Goal: Information Seeking & Learning: Learn about a topic

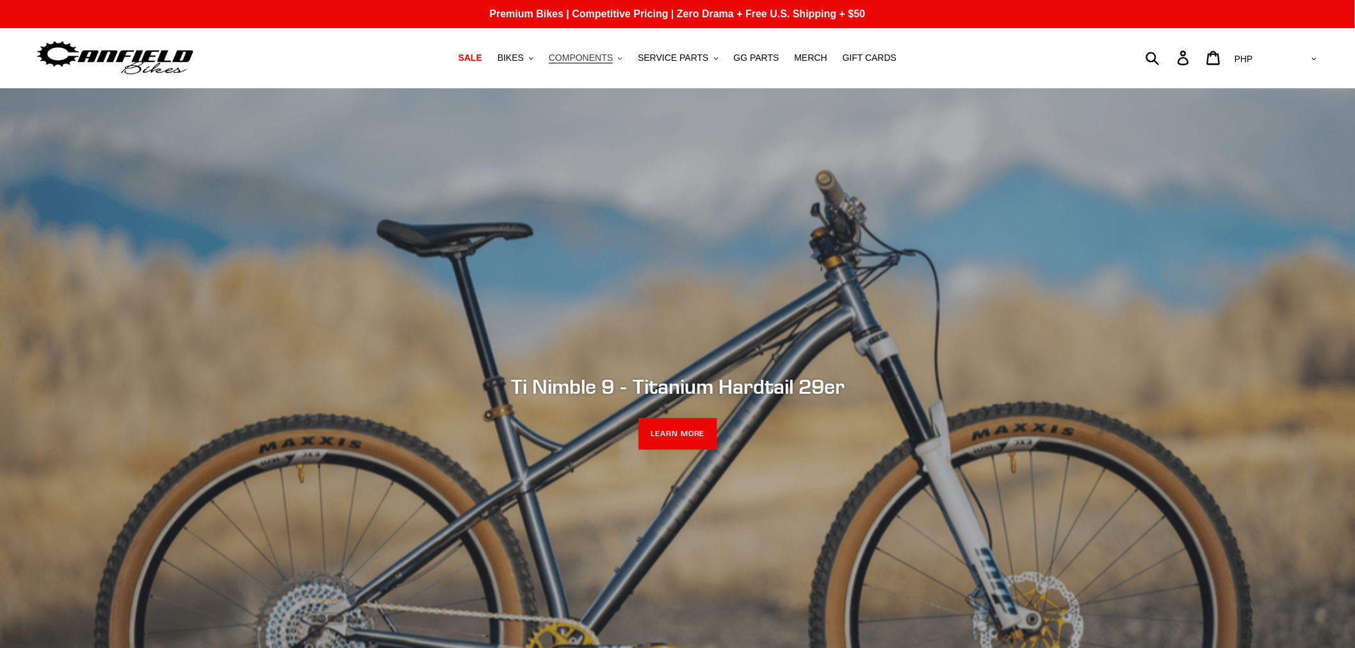
click at [604, 60] on span "COMPONENTS" at bounding box center [581, 58] width 64 height 11
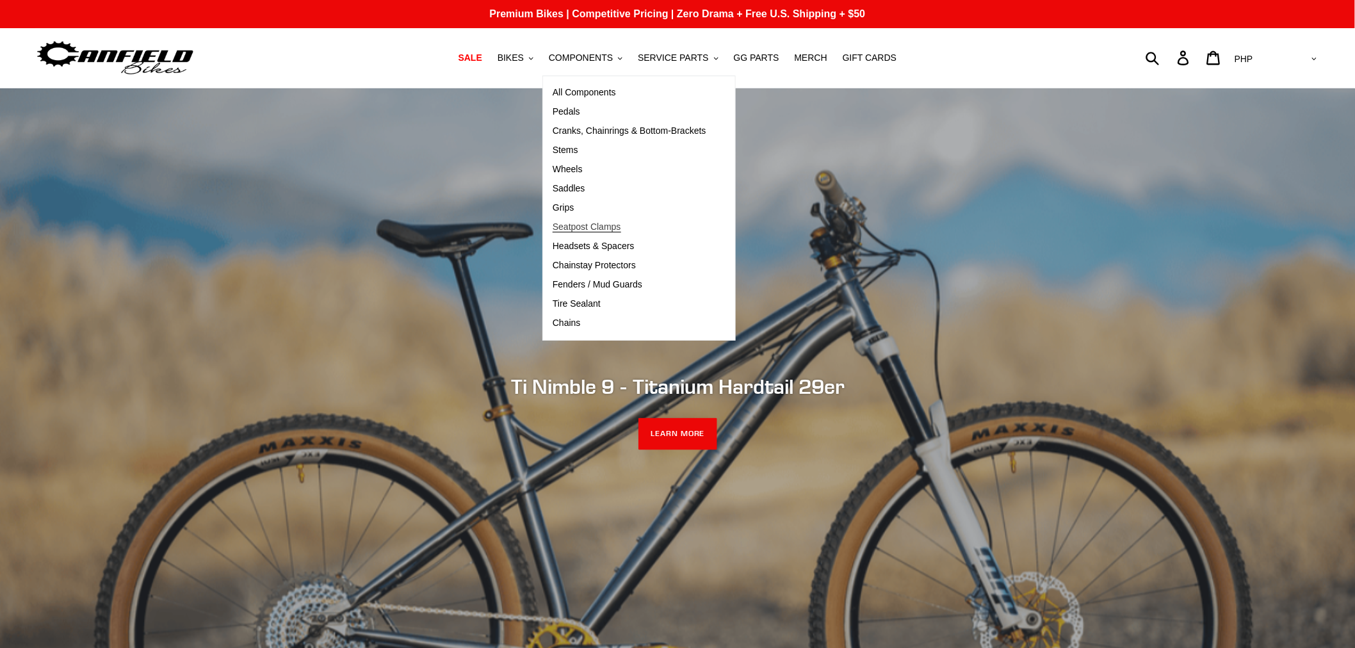
click at [603, 229] on span "Seatpost Clamps" at bounding box center [587, 227] width 69 height 11
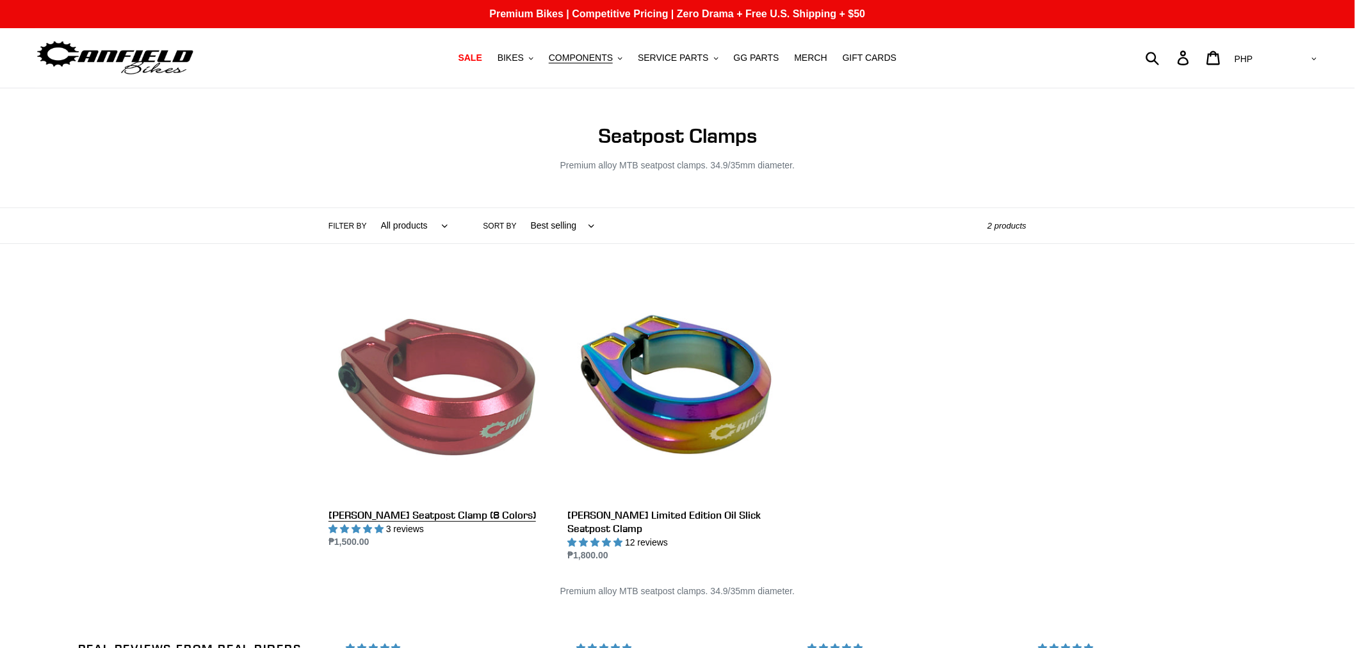
click at [457, 429] on link "[PERSON_NAME] Seatpost Clamp (8 Colors)" at bounding box center [438, 414] width 220 height 270
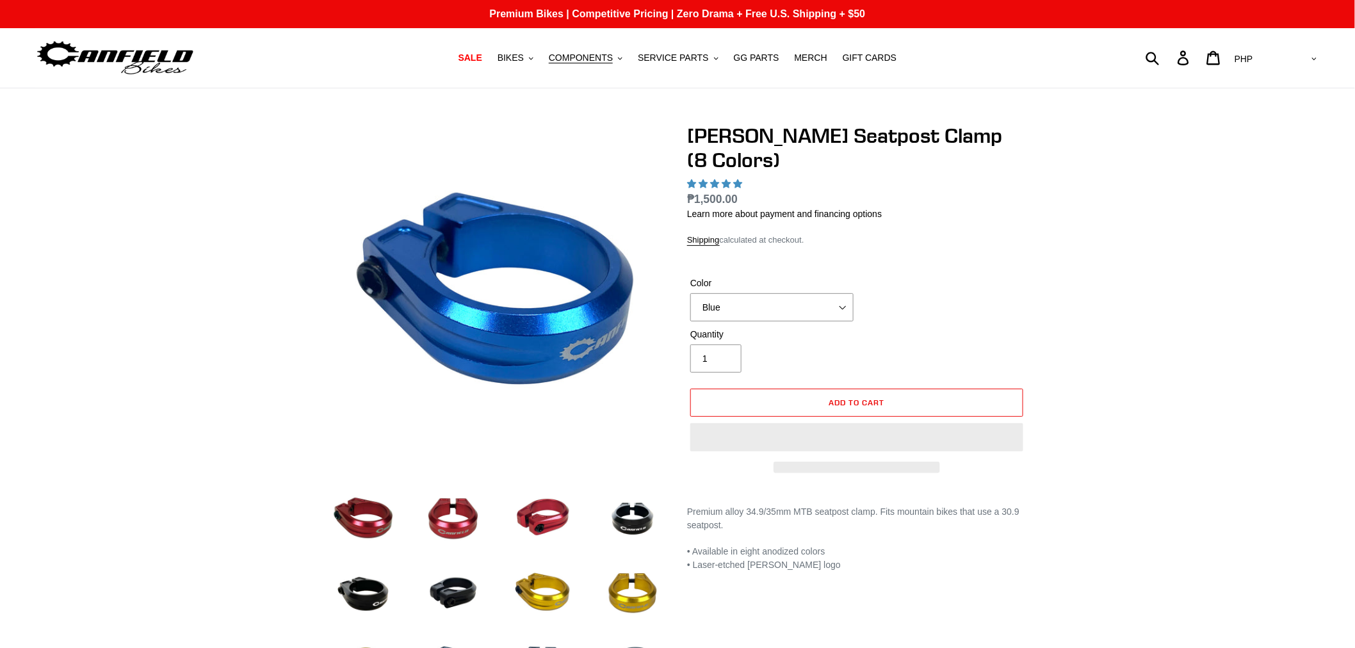
select select "highest-rating"
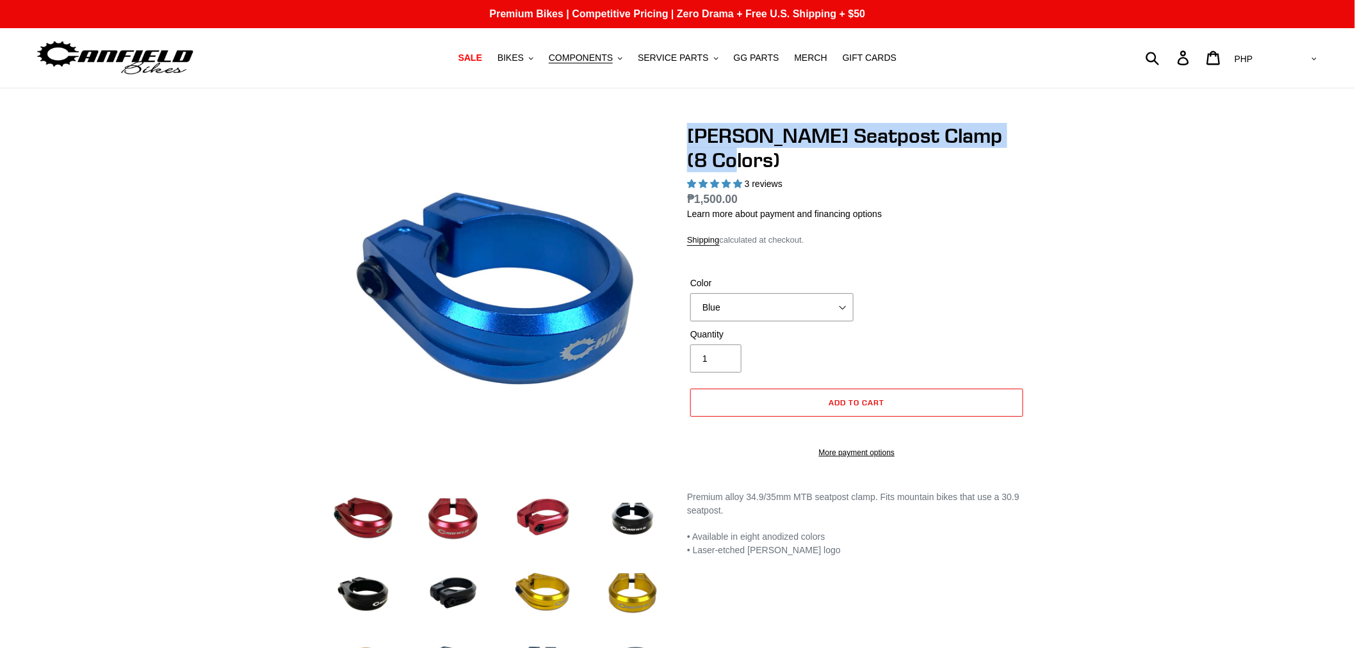
drag, startPoint x: 681, startPoint y: 133, endPoint x: 1036, endPoint y: 127, distance: 354.8
click at [1036, 127] on div at bounding box center [677, 527] width 768 height 807
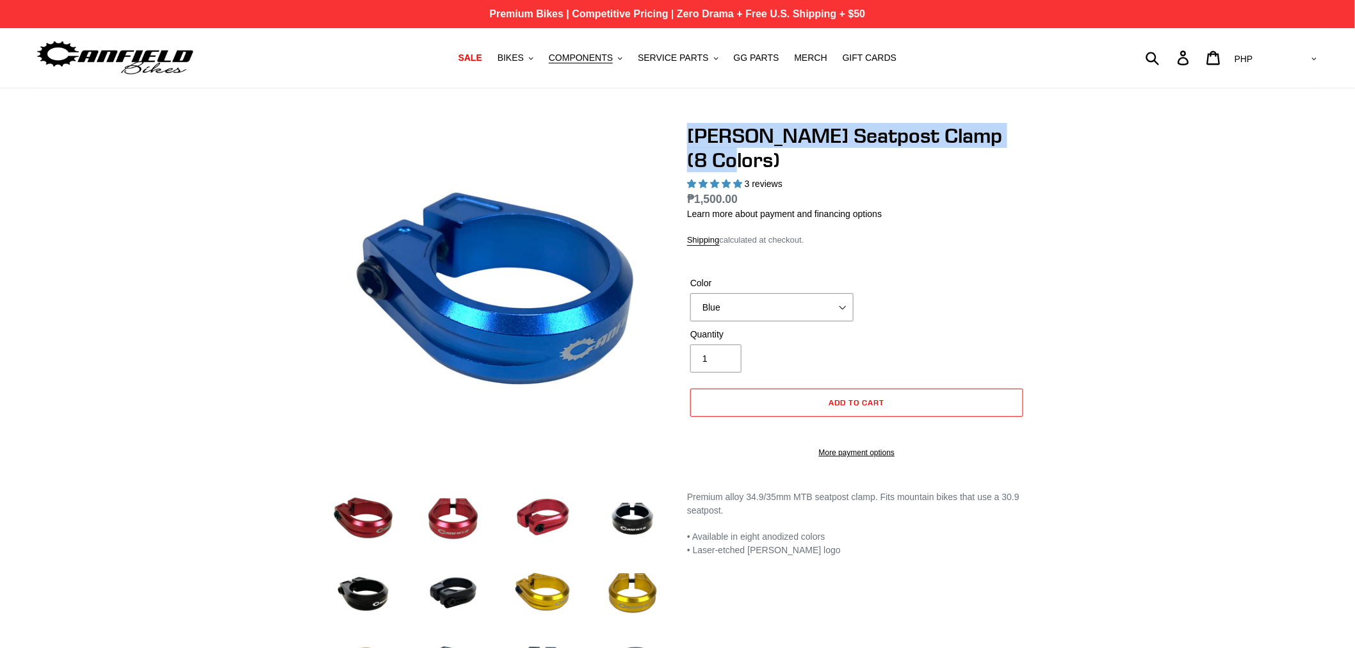
copy h1 "Canfield Seatpost Clamp (8 Colors)"
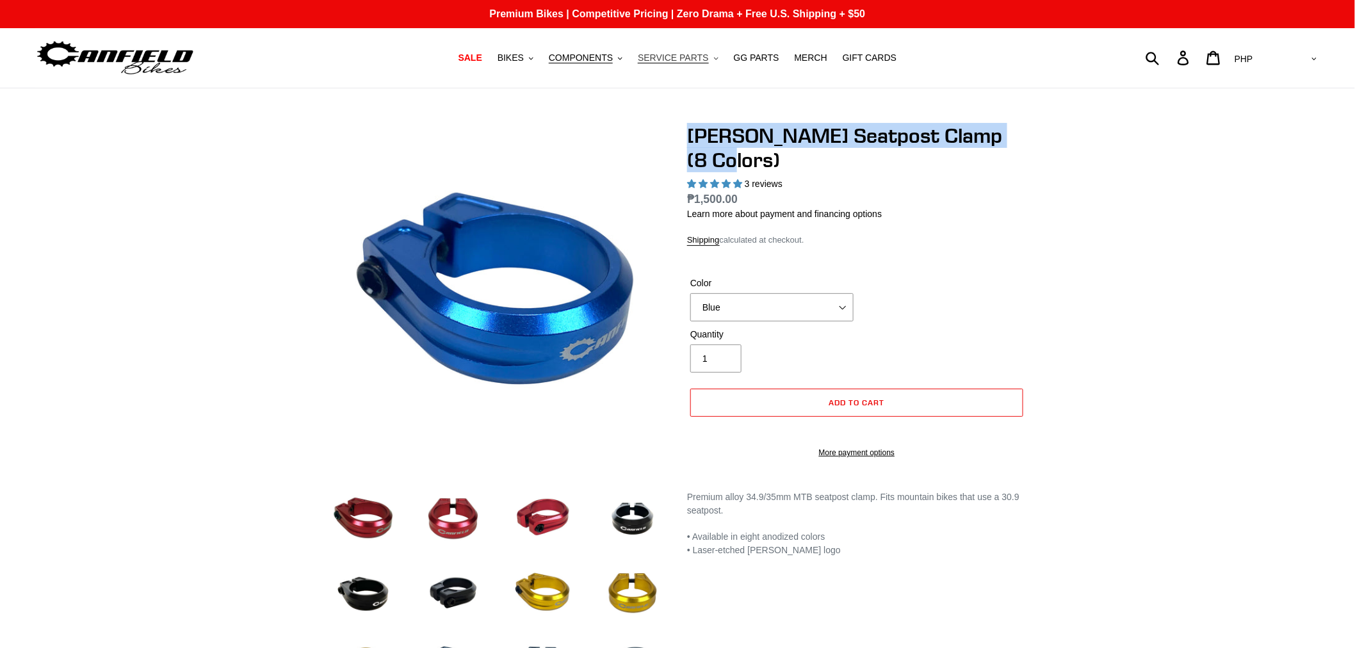
click at [663, 62] on span "SERVICE PARTS" at bounding box center [673, 58] width 70 height 11
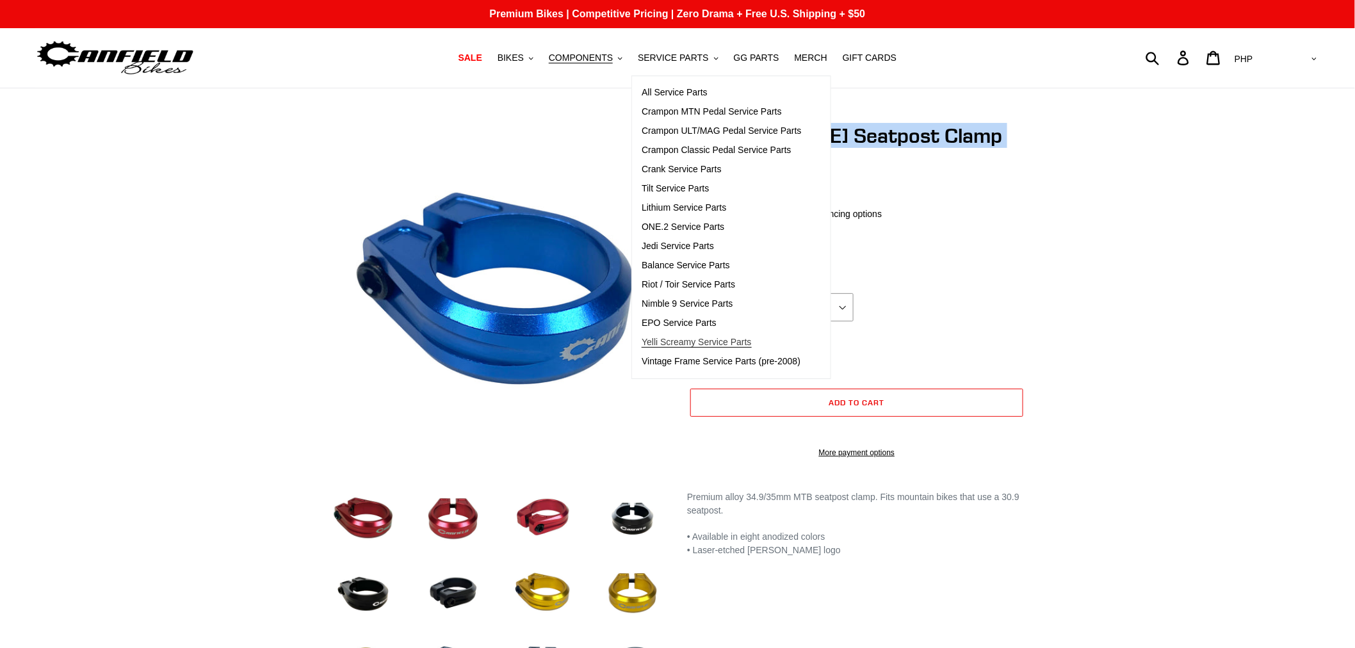
click at [679, 337] on span "Yelli Screamy Service Parts" at bounding box center [696, 342] width 109 height 11
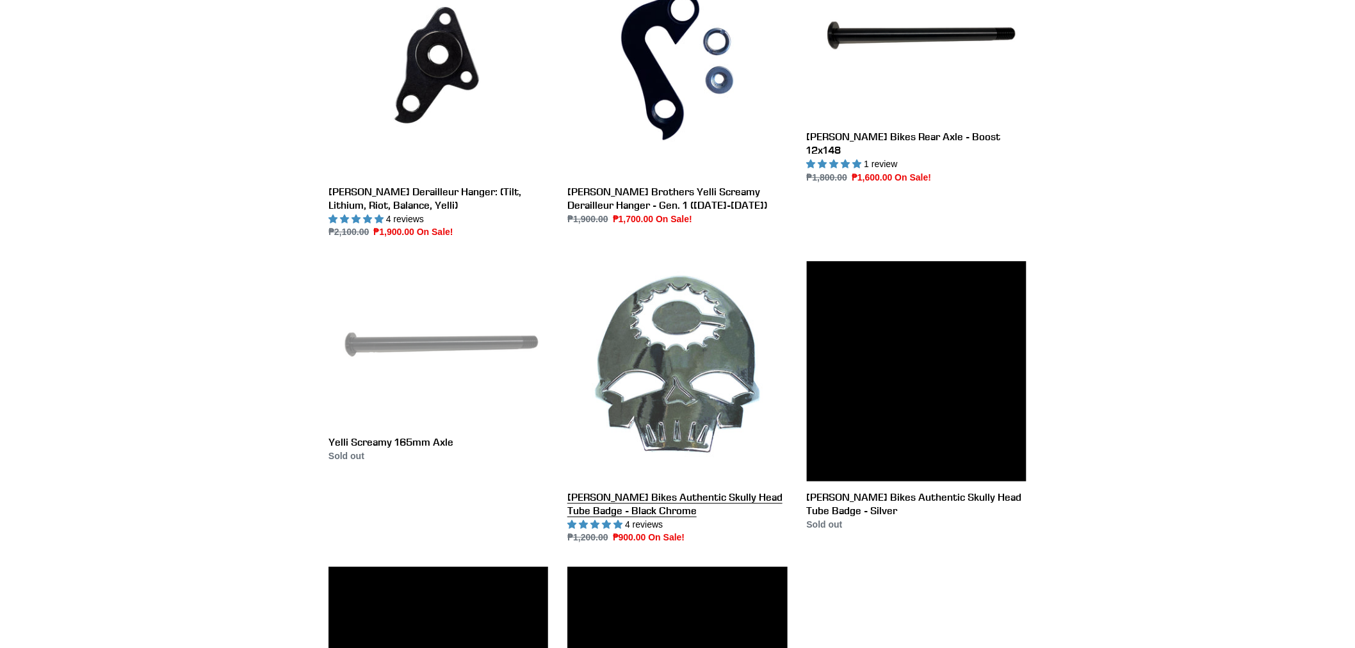
scroll to position [426, 0]
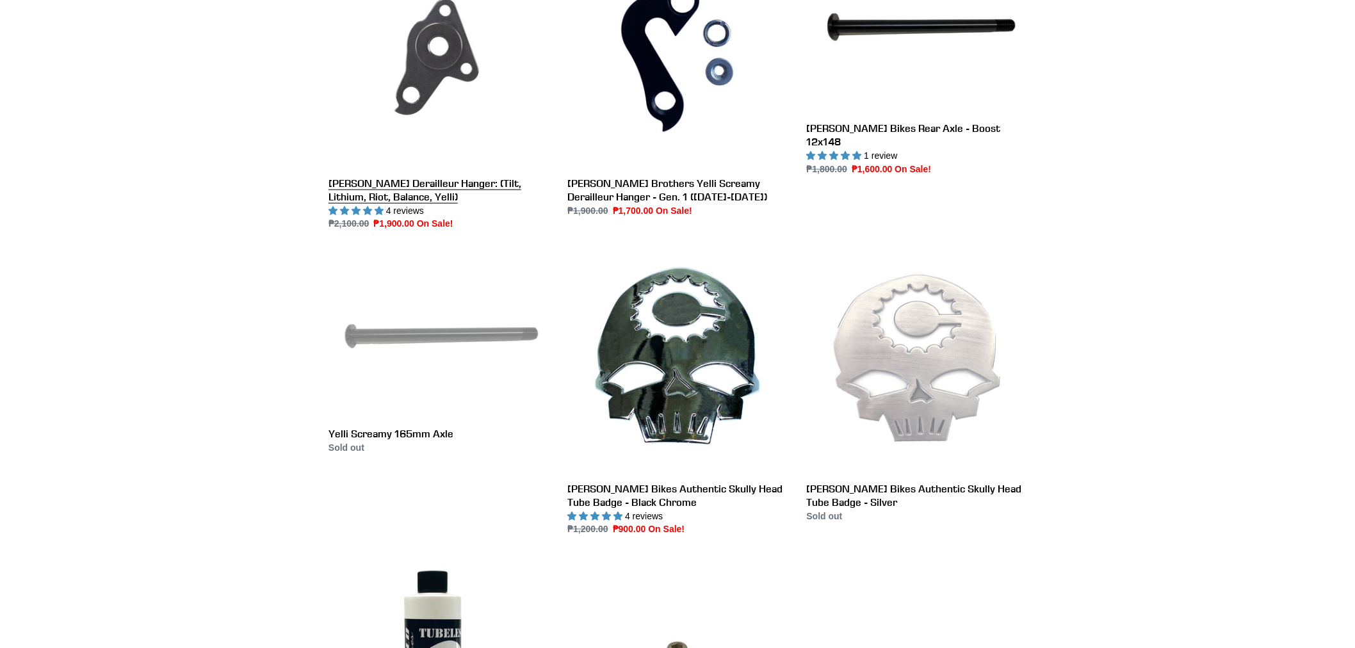
click at [461, 110] on link "Canfield Derailleur Hanger: (Tilt, Lithium, Riot, Balance, Yelli)" at bounding box center [438, 89] width 220 height 283
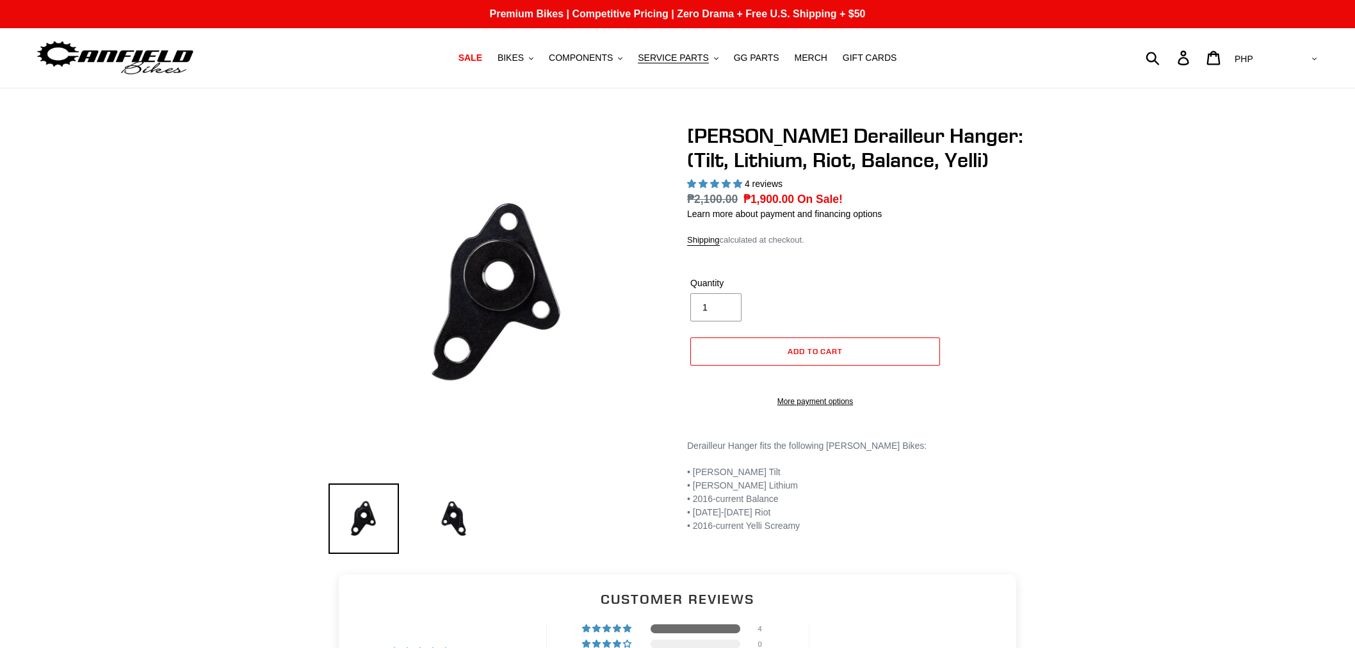
select select "highest-rating"
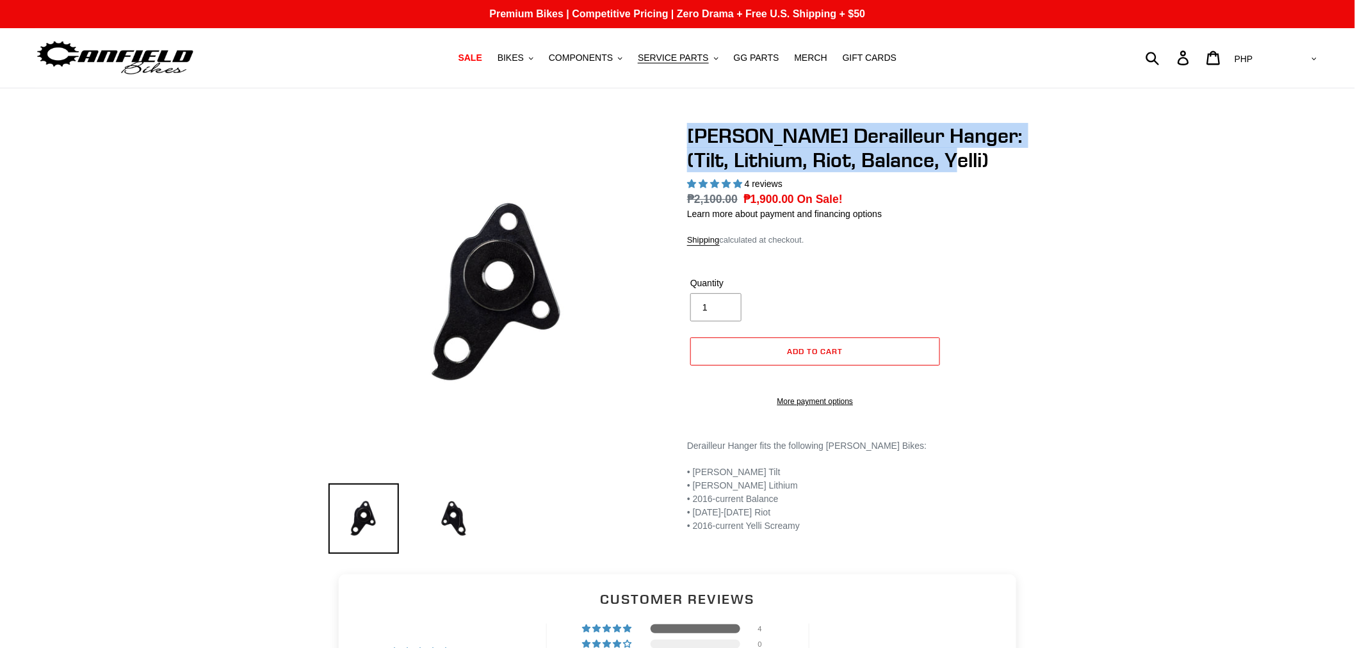
drag, startPoint x: 686, startPoint y: 139, endPoint x: 967, endPoint y: 161, distance: 282.6
click at [967, 161] on div "Canfield Derailleur Hanger: (Tilt, Lithium, Riot, Balance, Yelli) 4 reviews Reg…" at bounding box center [847, 341] width 359 height 435
copy h1 "[PERSON_NAME] Derailleur Hanger: (Tilt, Lithium, Riot, Balance, Yelli)"
click at [692, 54] on span "SERVICE PARTS" at bounding box center [673, 58] width 70 height 11
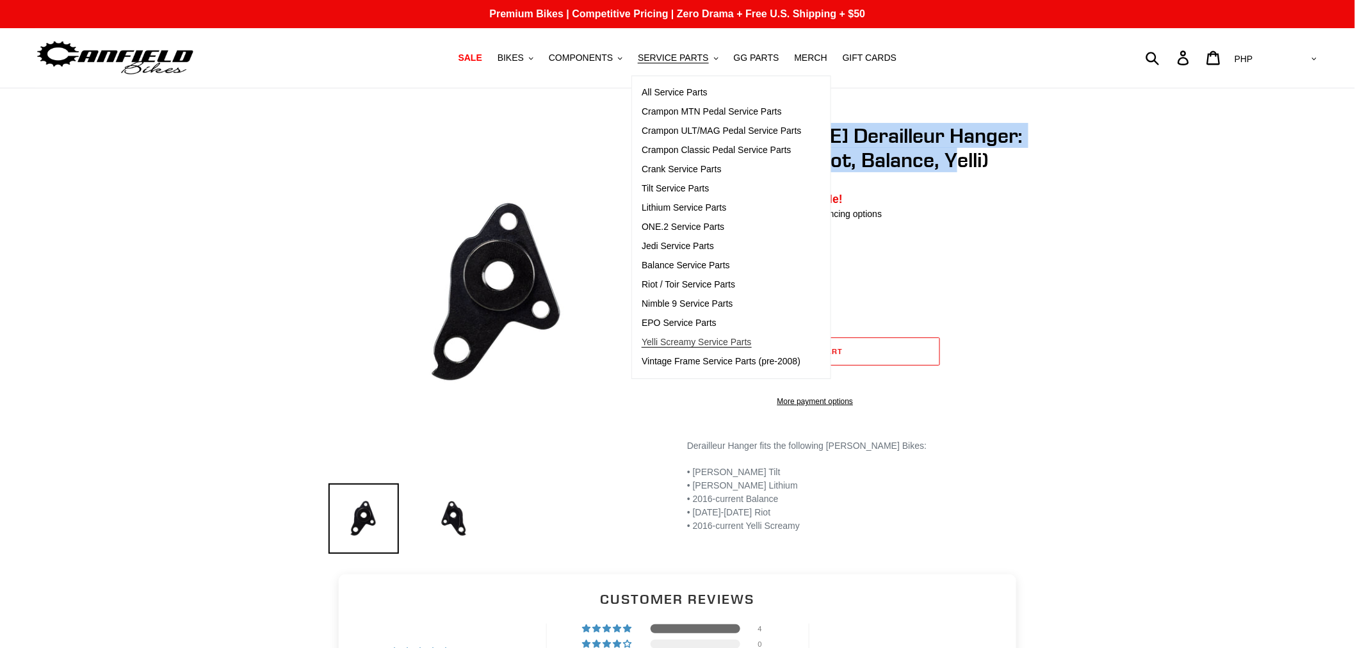
click at [683, 343] on span "Yelli Screamy Service Parts" at bounding box center [696, 342] width 109 height 11
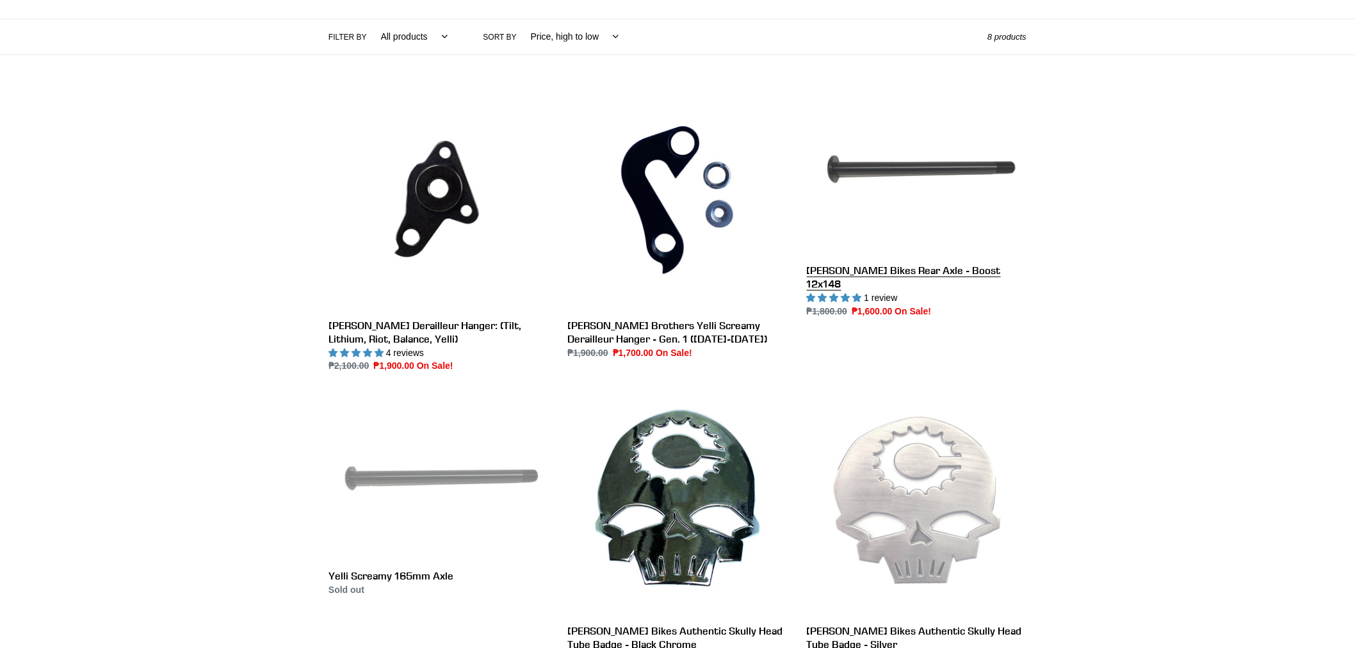
click at [907, 266] on link "[PERSON_NAME] Bikes Rear Axle - Boost 12x148" at bounding box center [917, 204] width 220 height 228
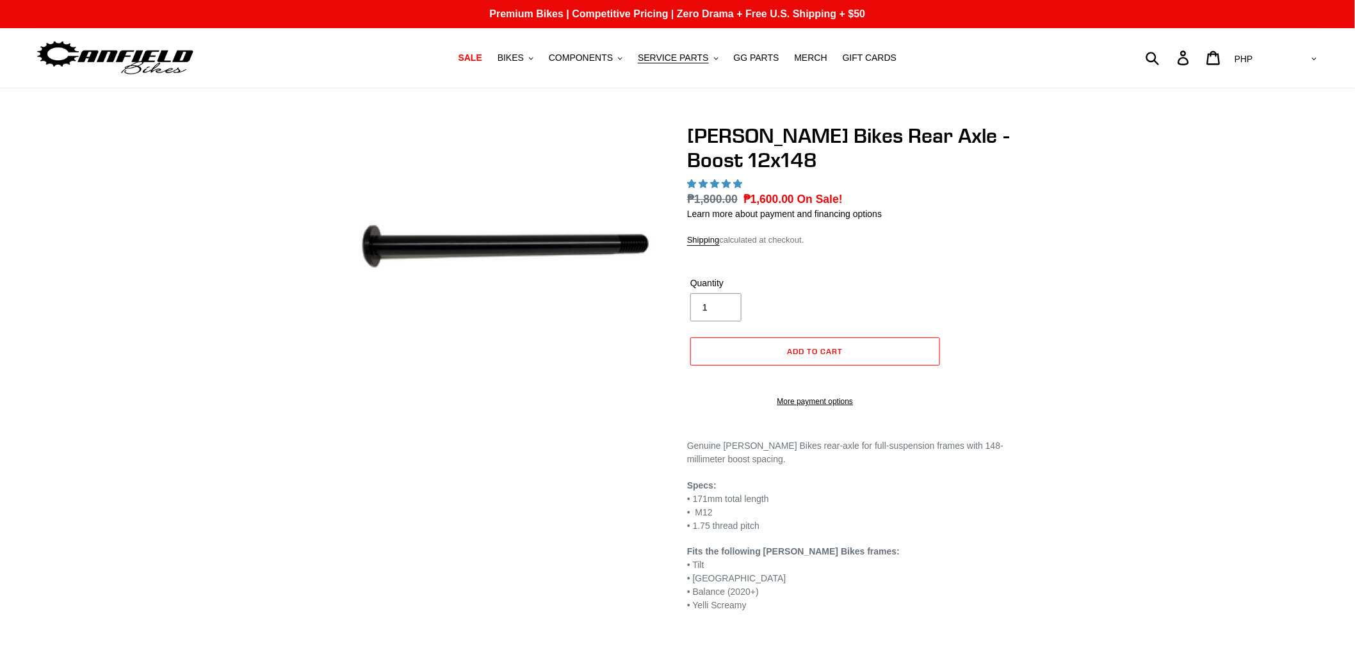
select select "highest-rating"
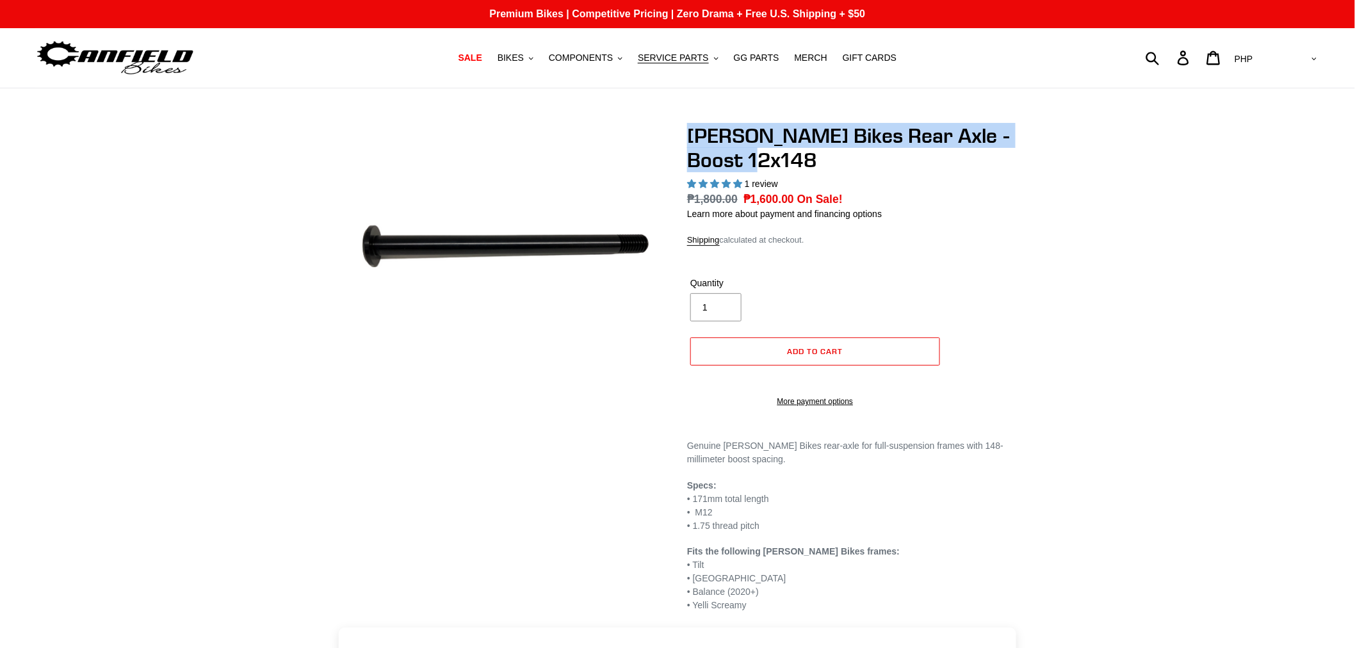
drag, startPoint x: 680, startPoint y: 136, endPoint x: 868, endPoint y: 165, distance: 190.4
click at [863, 157] on div "[PERSON_NAME] Bikes Rear Axle - Boost 12x148 1 review Regular price ₱1,800.00 S…" at bounding box center [847, 368] width 359 height 489
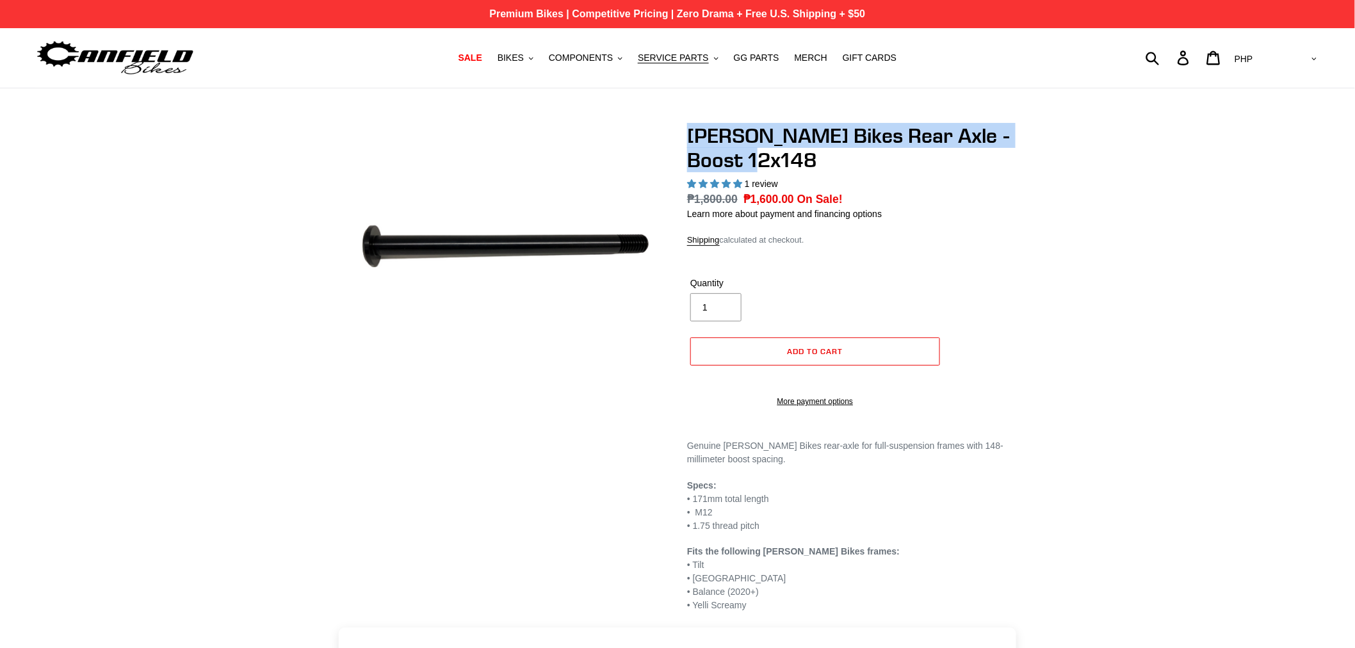
copy h1 "[PERSON_NAME] Bikes Rear Axle - Boost 12x148"
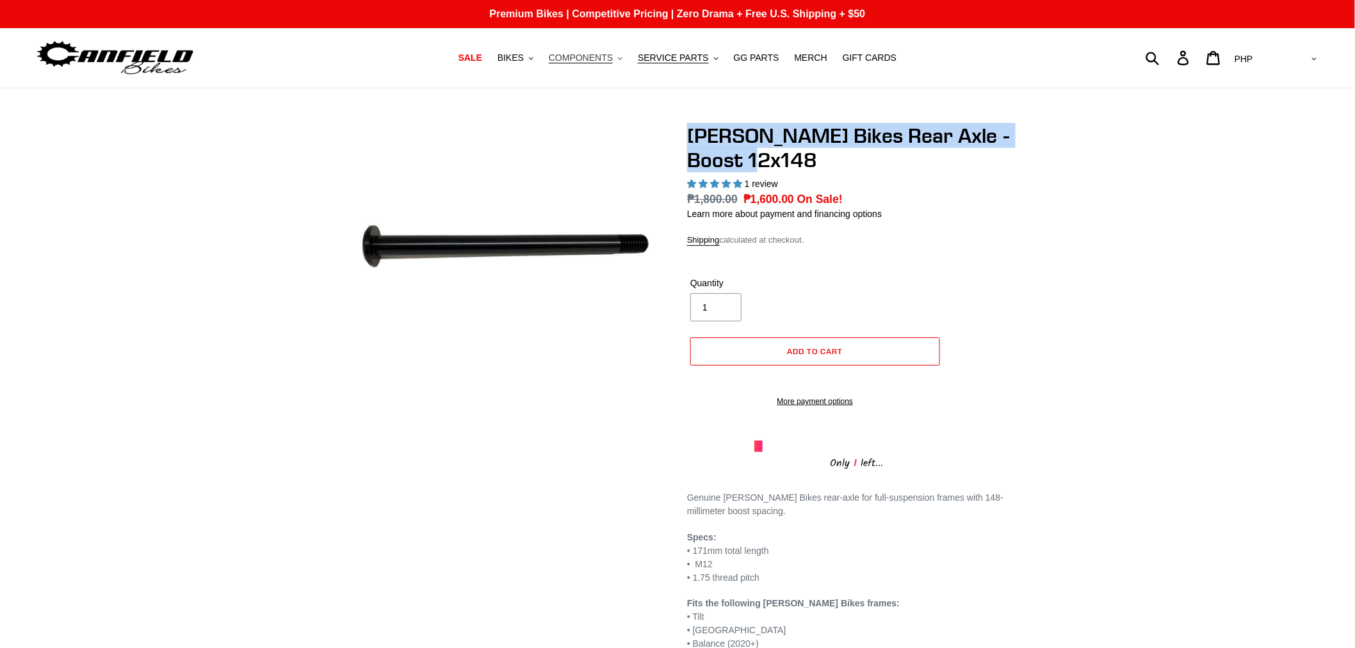
click at [591, 58] on span "COMPONENTS" at bounding box center [581, 58] width 64 height 11
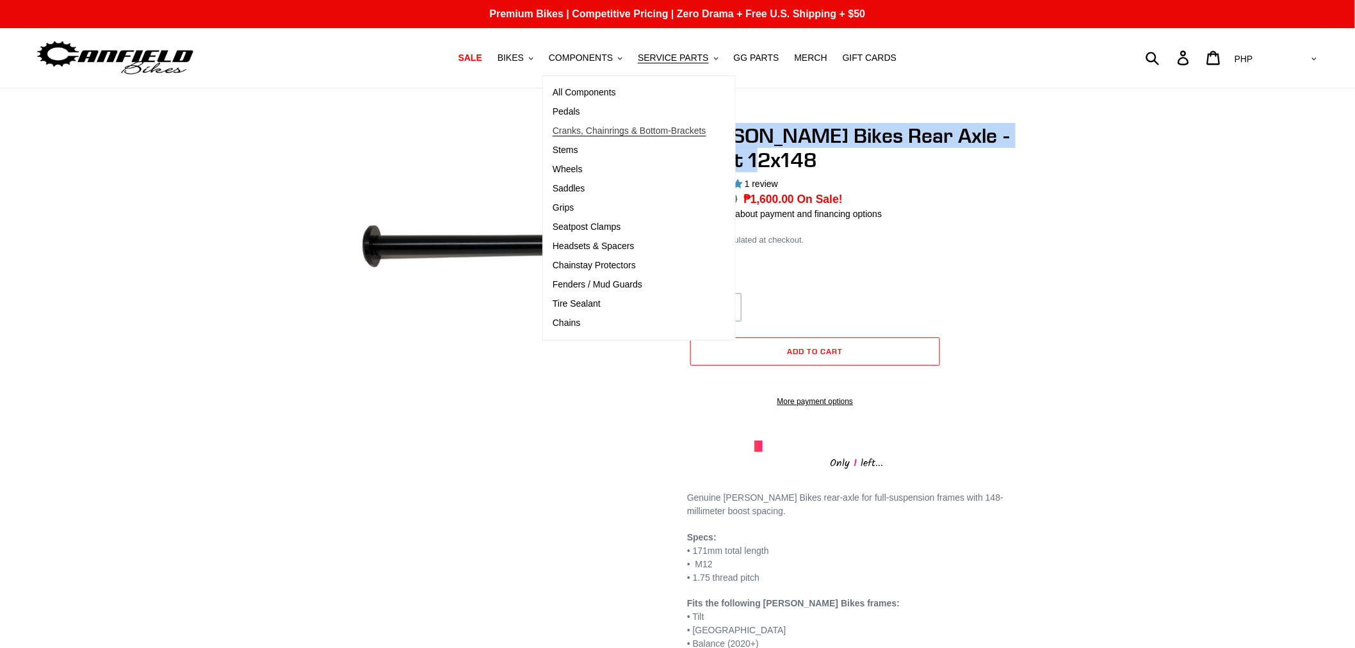
click at [584, 126] on span "Cranks, Chainrings & Bottom-Brackets" at bounding box center [630, 130] width 154 height 11
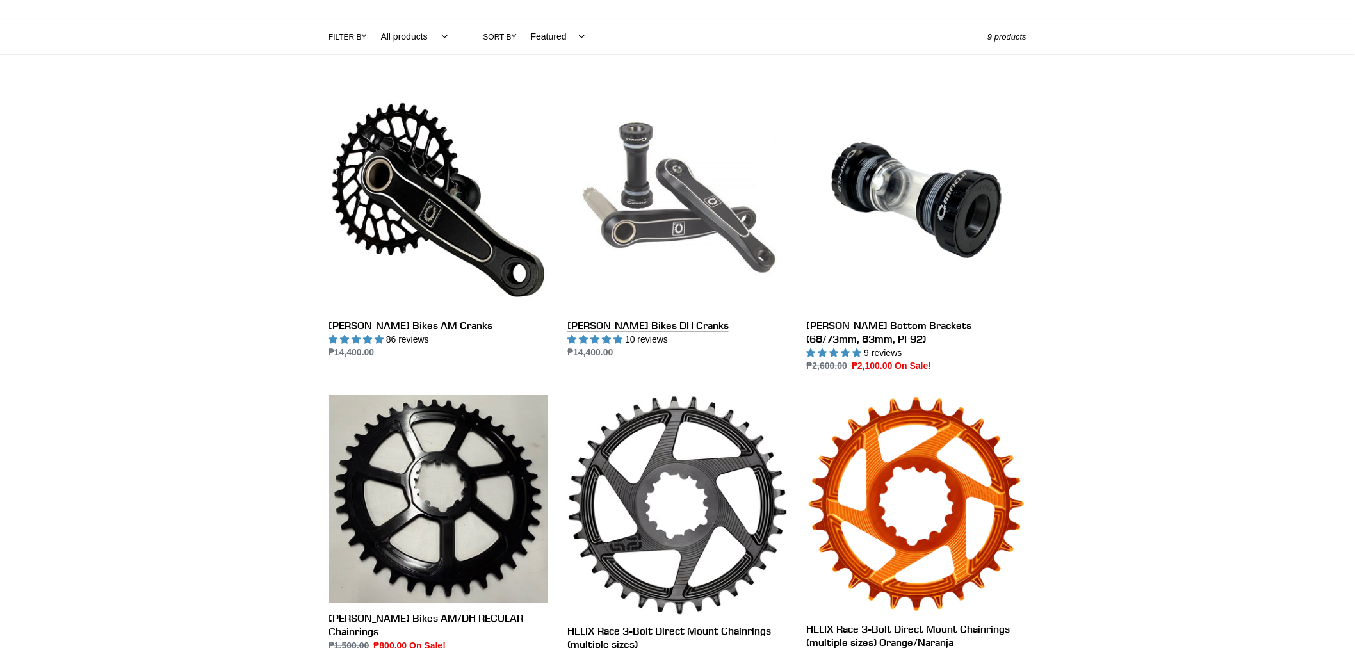
click at [679, 236] on link "[PERSON_NAME] Bikes DH Cranks" at bounding box center [677, 225] width 220 height 270
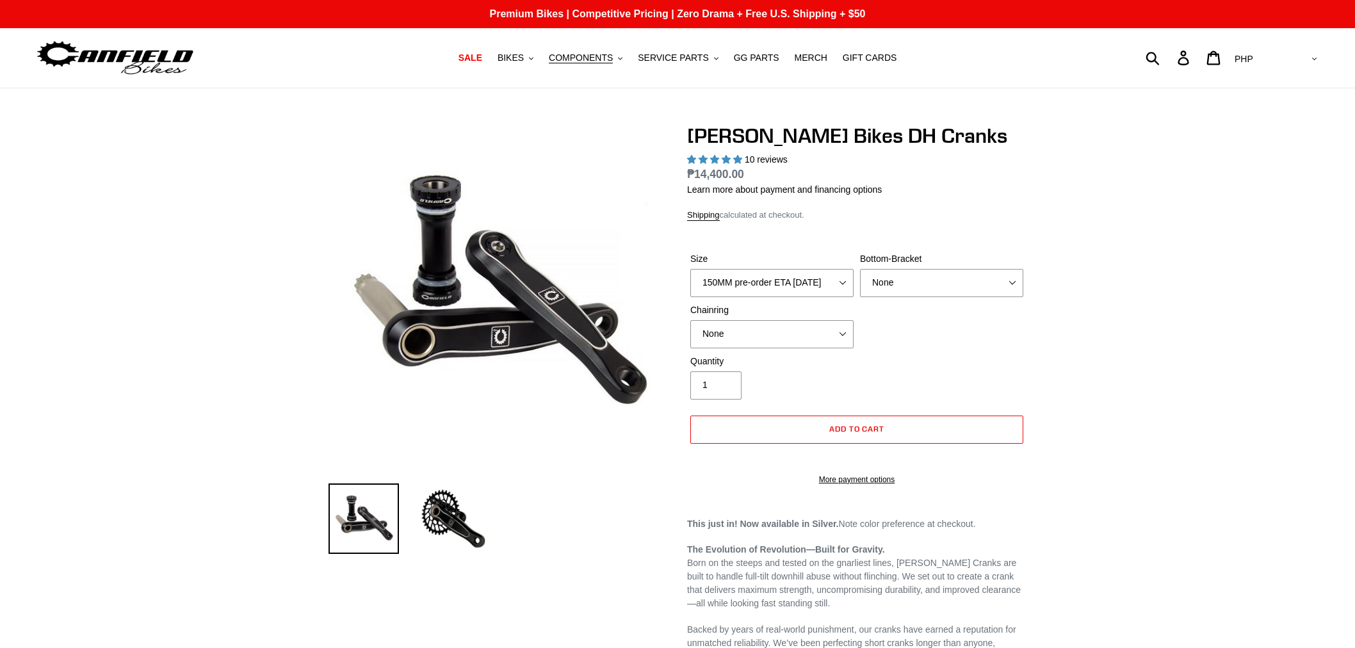
select select "highest-rating"
